Goal: Find specific page/section: Find specific page/section

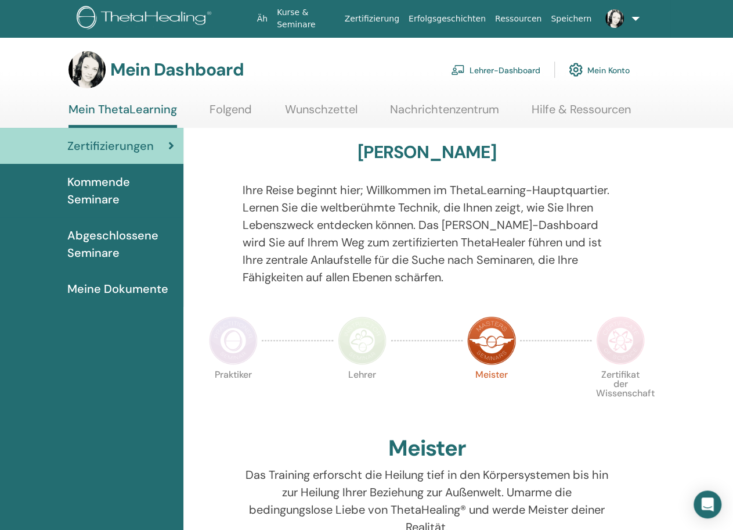
click at [512, 67] on font "Lehrer-Dashboard" at bounding box center [505, 70] width 71 height 10
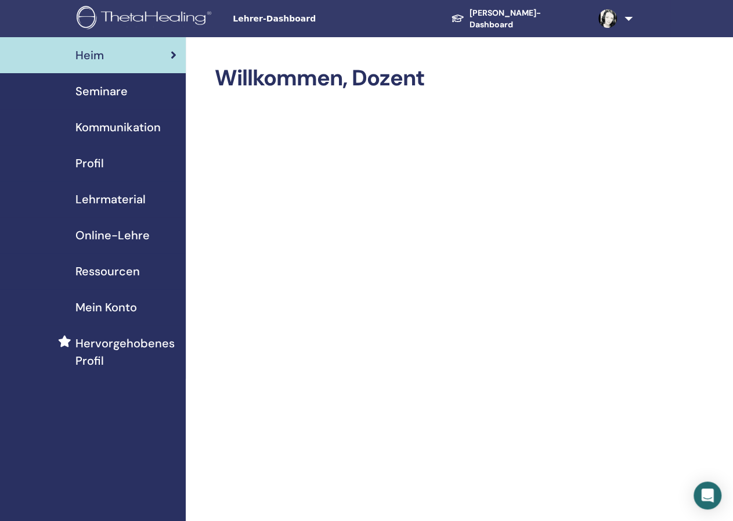
click at [120, 91] on font "Seminare" at bounding box center [101, 91] width 52 height 15
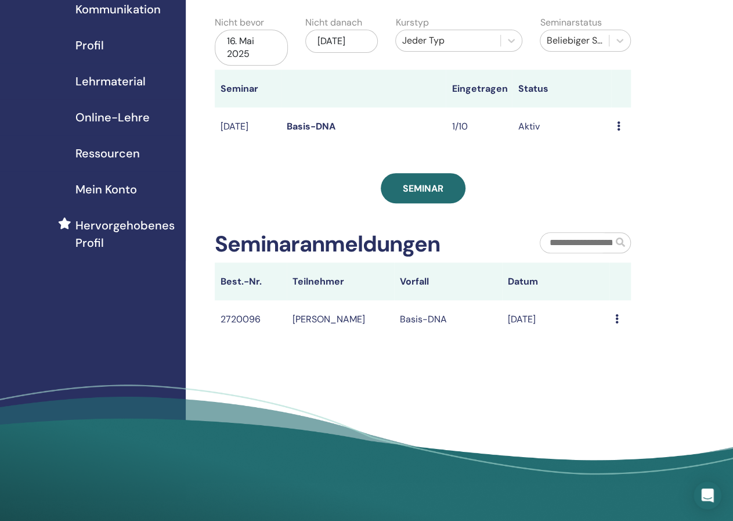
scroll to position [58, 0]
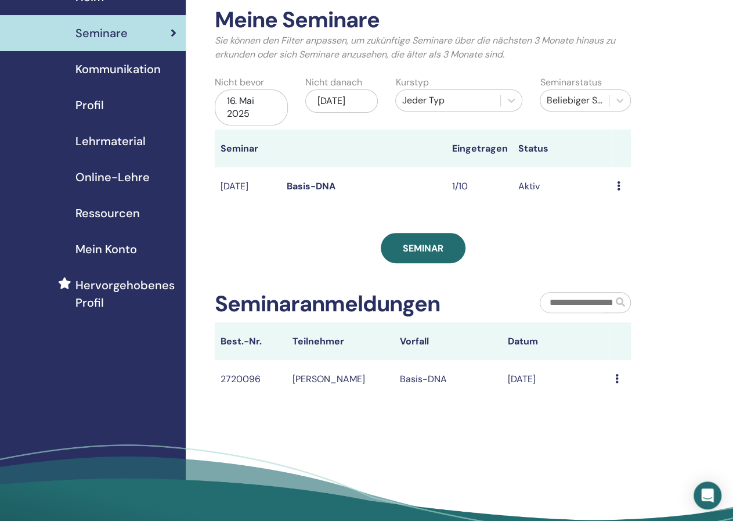
click at [237, 100] on font "16. Mai 2025" at bounding box center [240, 107] width 27 height 25
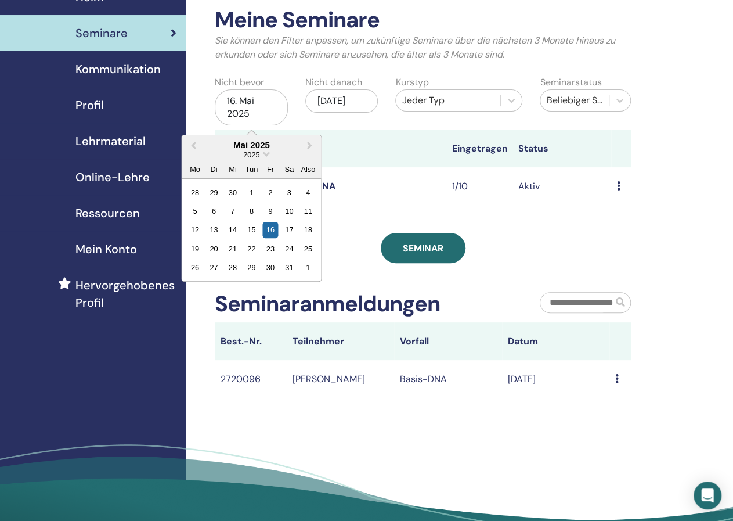
click at [690, 198] on div "Meine Seminare Sie können den Filter anpassen, um zukünftige Seminare über die …" at bounding box center [461, 269] width 550 height 581
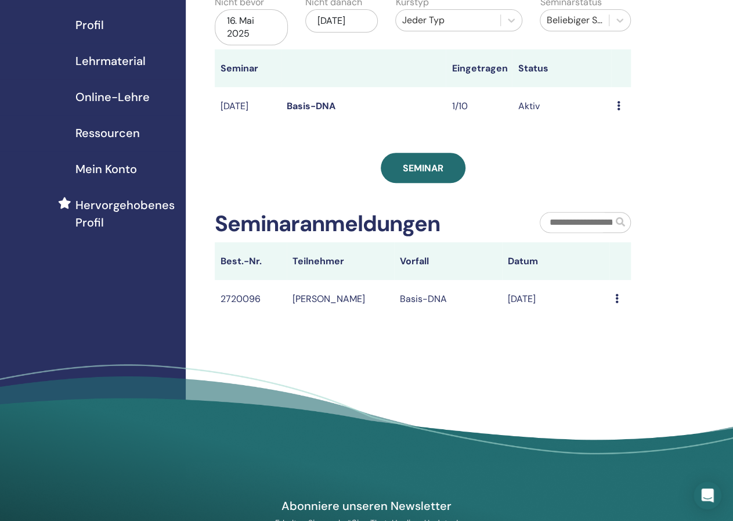
scroll to position [0, 0]
